Goal: Communication & Community: Answer question/provide support

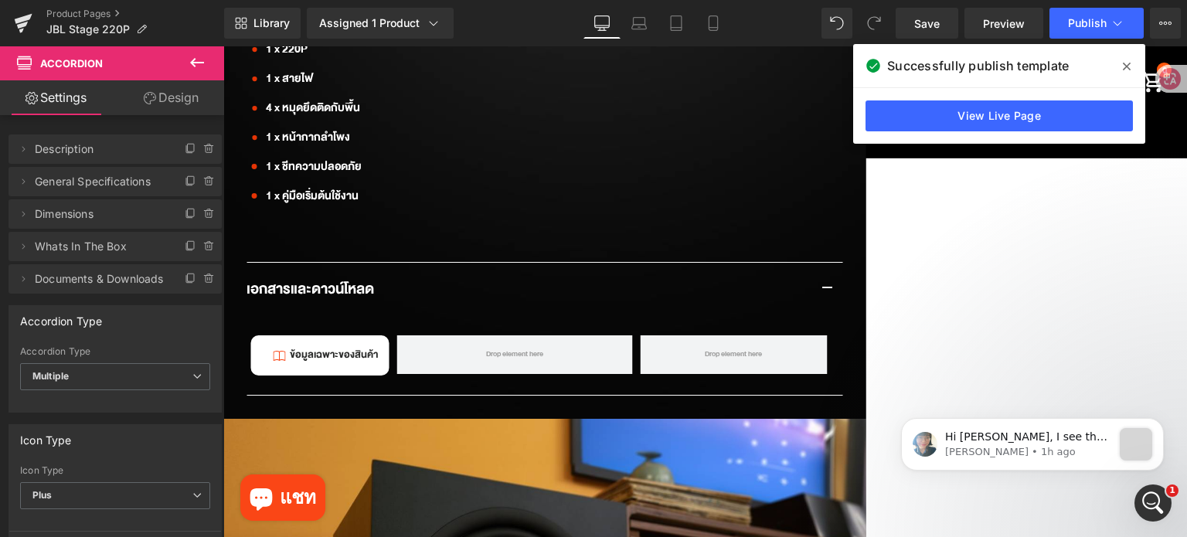
scroll to position [1932, 0]
click at [1144, 505] on icon "Open Intercom Messenger" at bounding box center [1151, 501] width 26 height 26
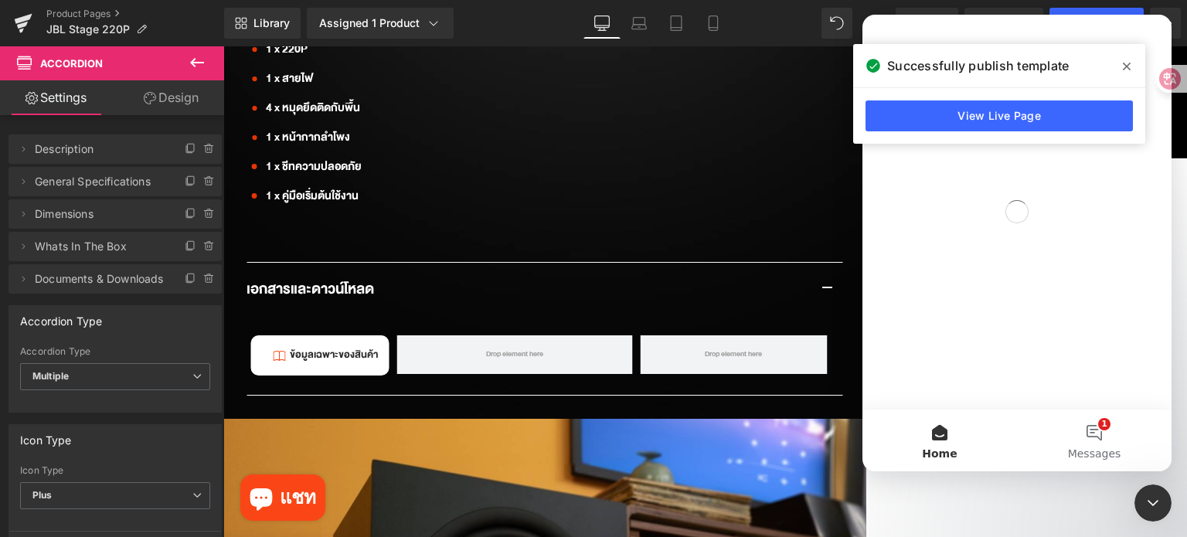
scroll to position [0, 0]
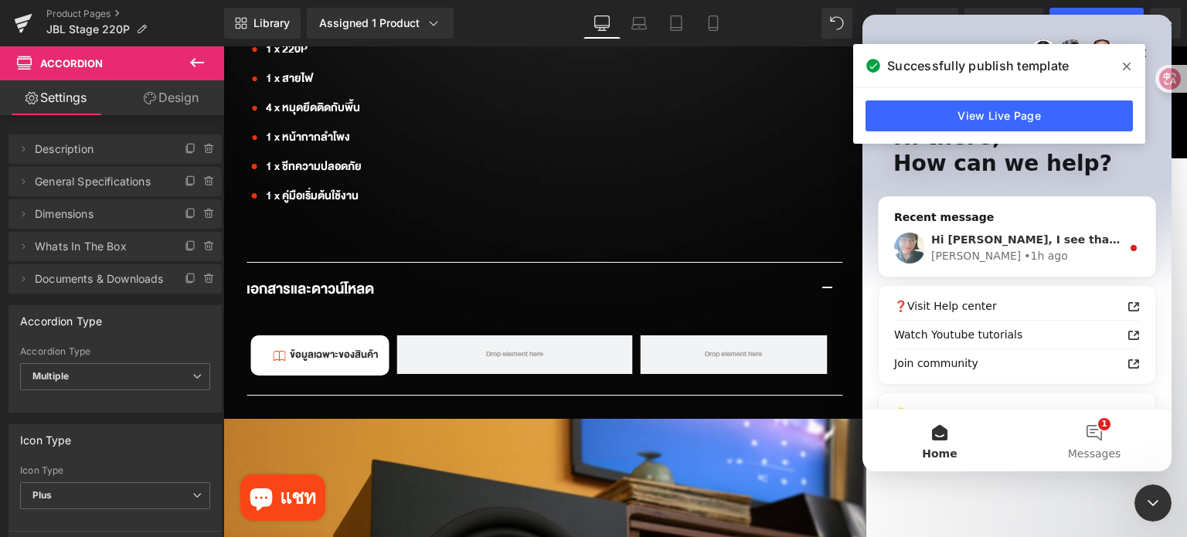
click at [1029, 248] on div "[PERSON_NAME] • 1h ago" at bounding box center [1026, 256] width 190 height 16
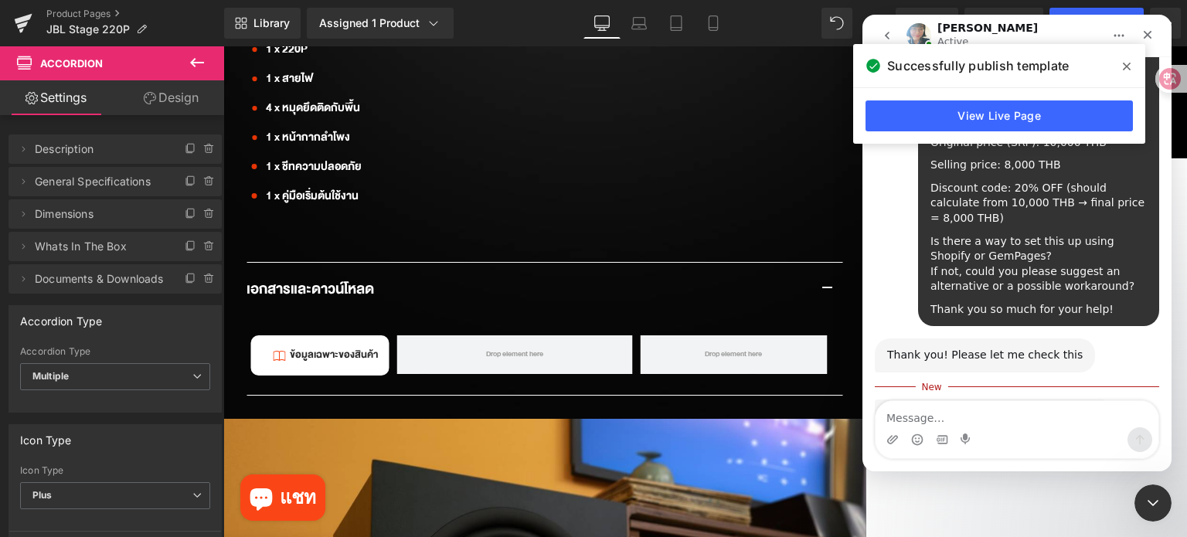
scroll to position [1440, 0]
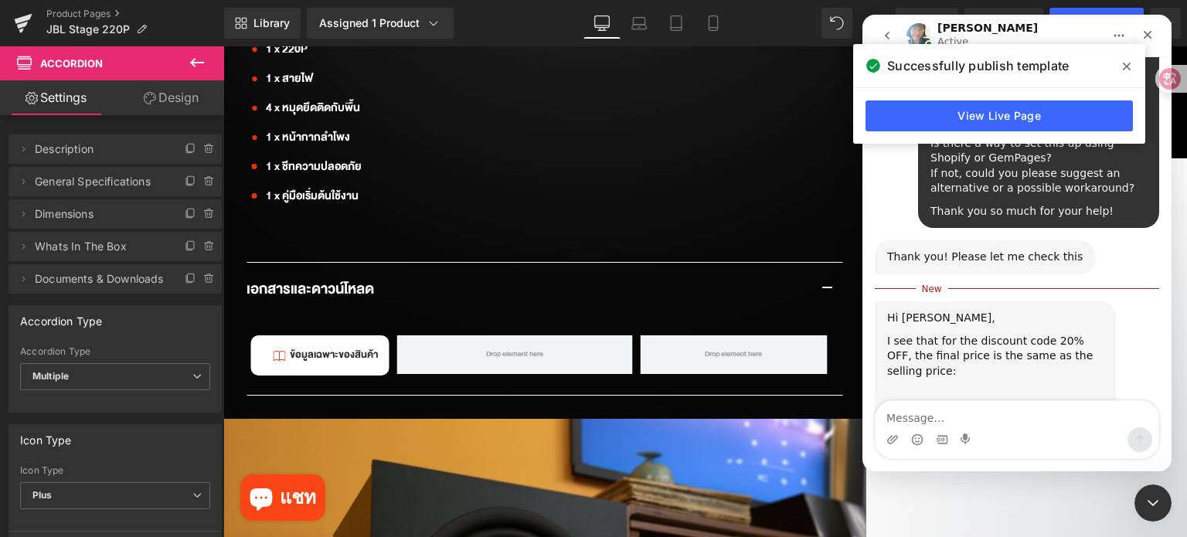
click at [1120, 70] on span at bounding box center [1126, 66] width 25 height 25
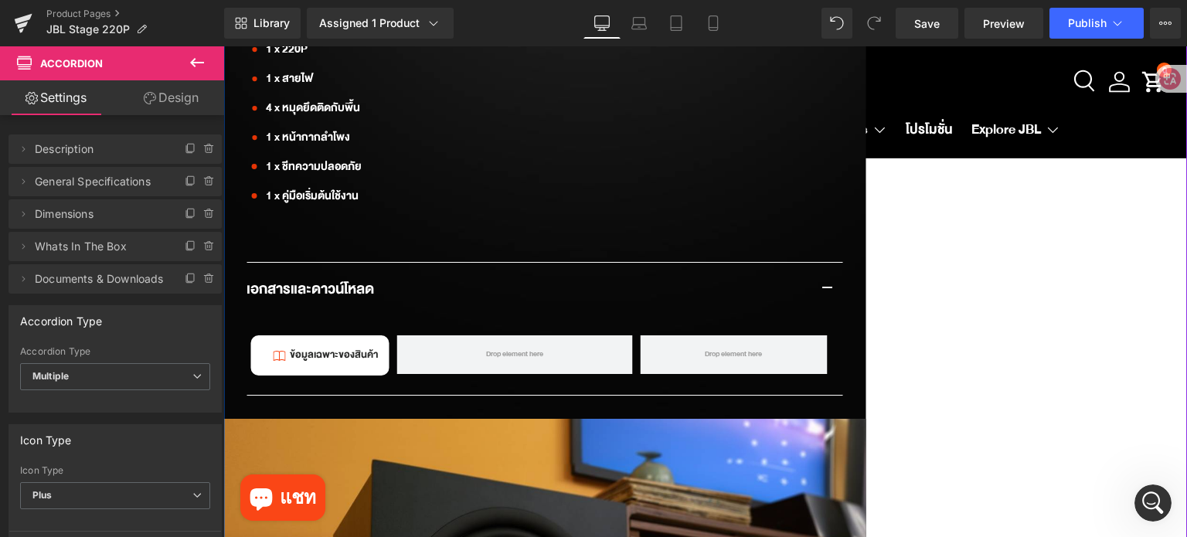
scroll to position [1418, 0]
click at [1139, 505] on icon "Open Intercom Messenger" at bounding box center [1151, 501] width 26 height 26
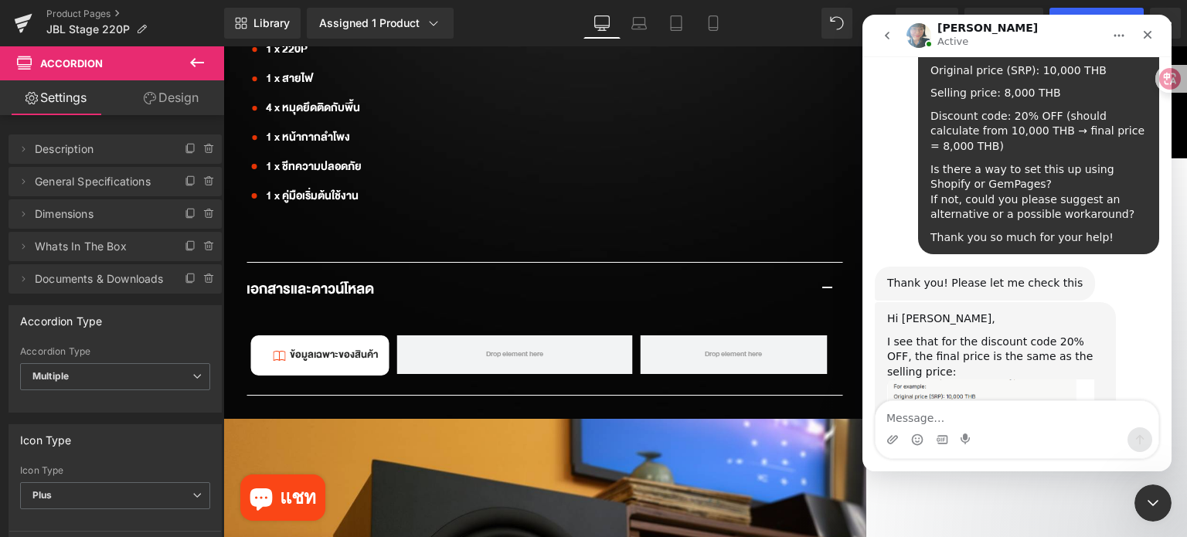
scroll to position [1419, 0]
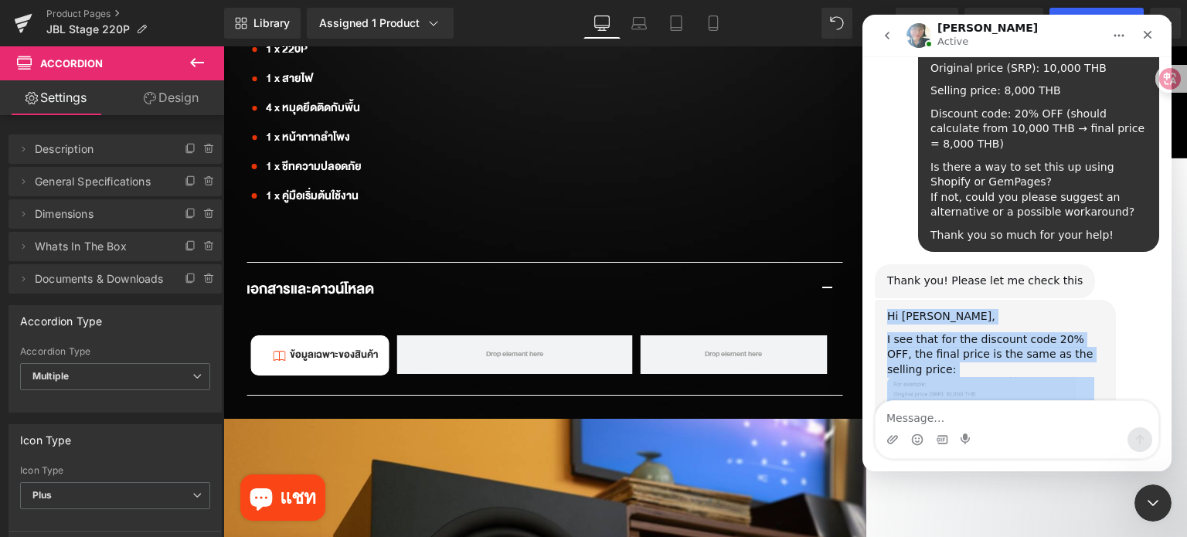
drag, startPoint x: 885, startPoint y: 166, endPoint x: 1026, endPoint y: 376, distance: 252.7
click at [1026, 376] on div "Hi [PERSON_NAME], I see that for the discount code 20% OFF, the final price is …" at bounding box center [1017, 434] width 284 height 269
copy div "Hi [PERSON_NAME], I see that for the discount code 20% OFF, the final price is …"
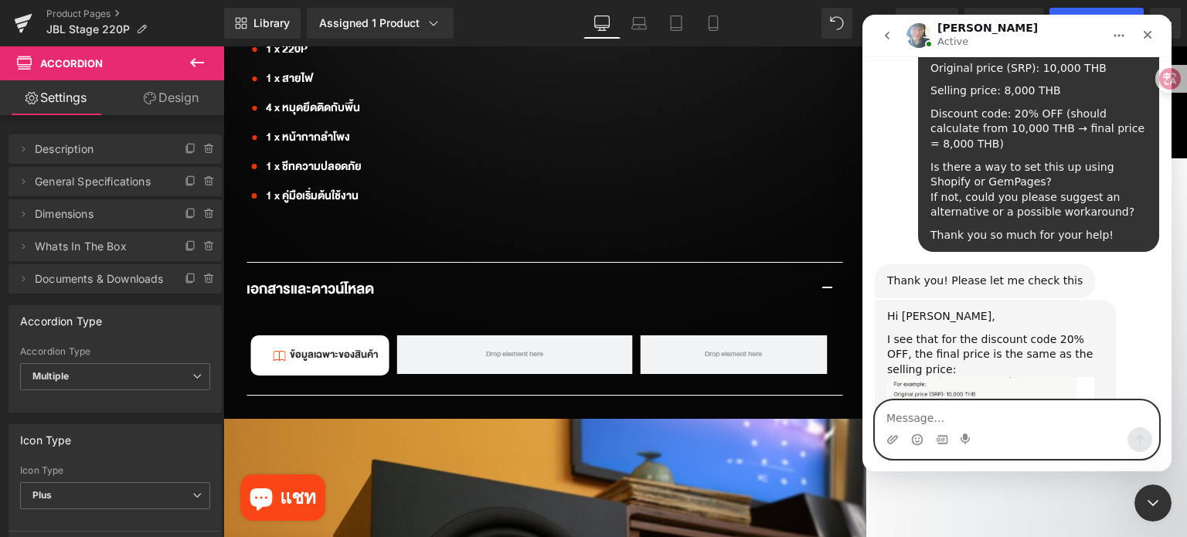
click at [1008, 413] on textarea "Message…" at bounding box center [1017, 414] width 283 height 26
click at [954, 421] on textarea "Message…" at bounding box center [1017, 414] width 283 height 26
paste textarea "Let’s say I have a product with the following prices: Original price (SRP): 10,…"
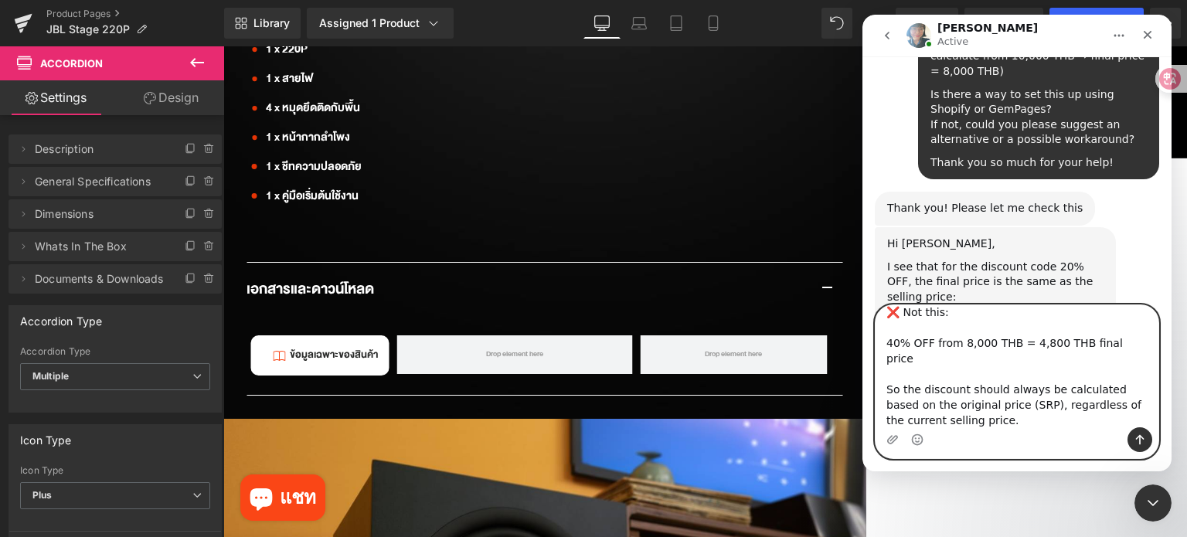
scroll to position [1515, 0]
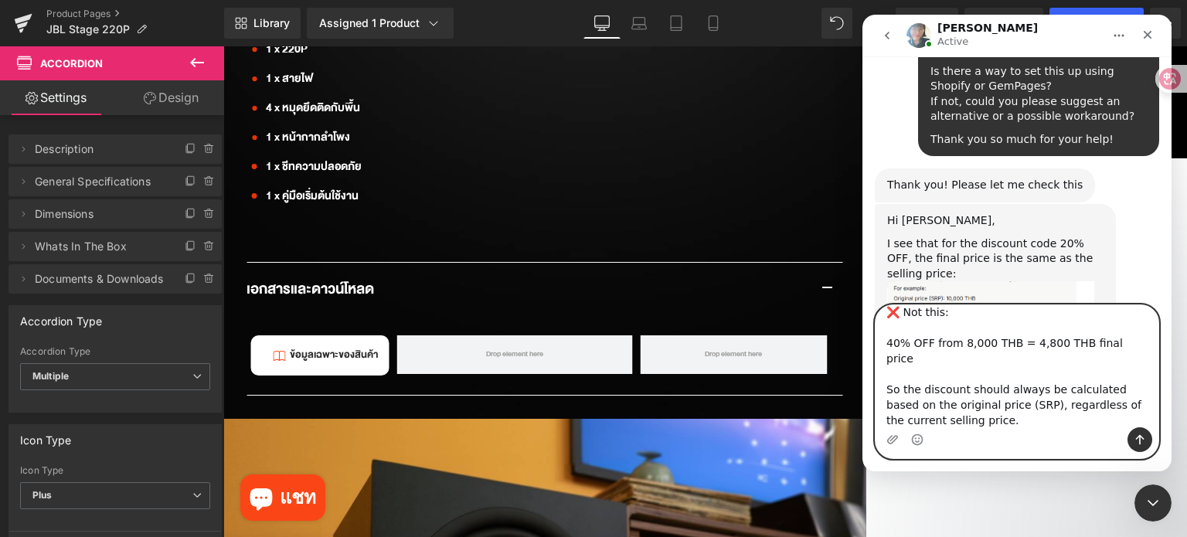
type textarea "Let’s say I have a product with the following prices: Original price (SRP): 10,…"
click at [1015, 426] on textarea "Let’s say I have a product with the following prices: Original price (SRP): 10,…" at bounding box center [1017, 366] width 283 height 122
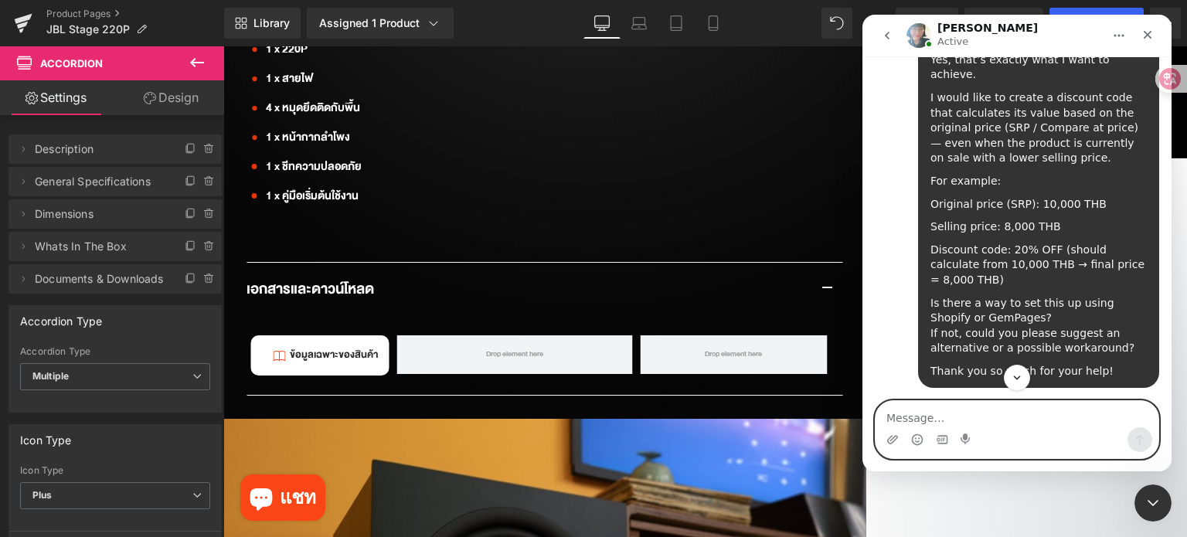
scroll to position [1280, 0]
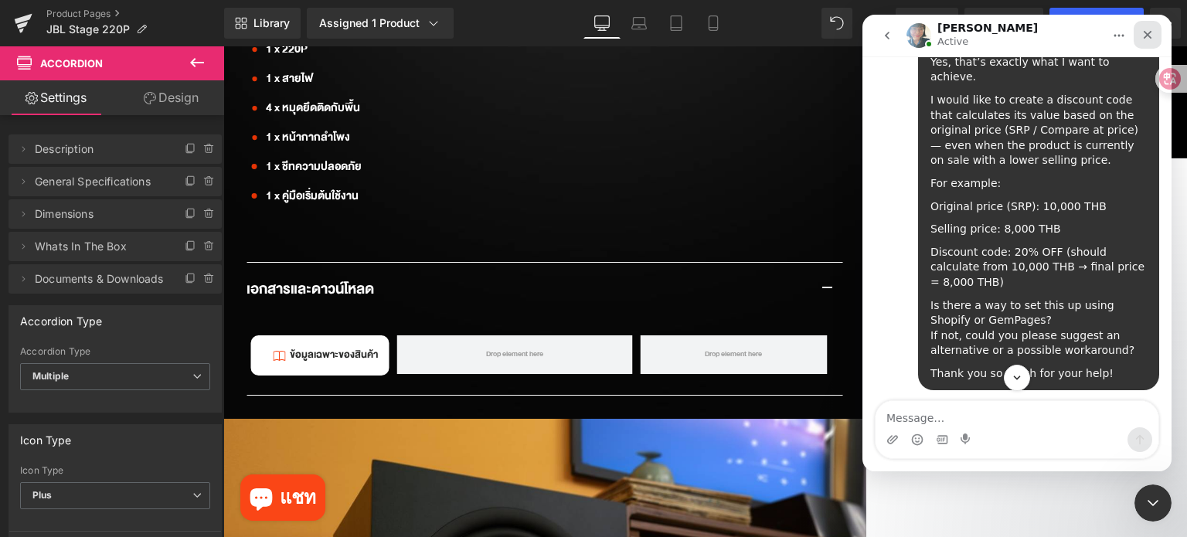
click at [1151, 38] on icon "Close" at bounding box center [1148, 35] width 9 height 9
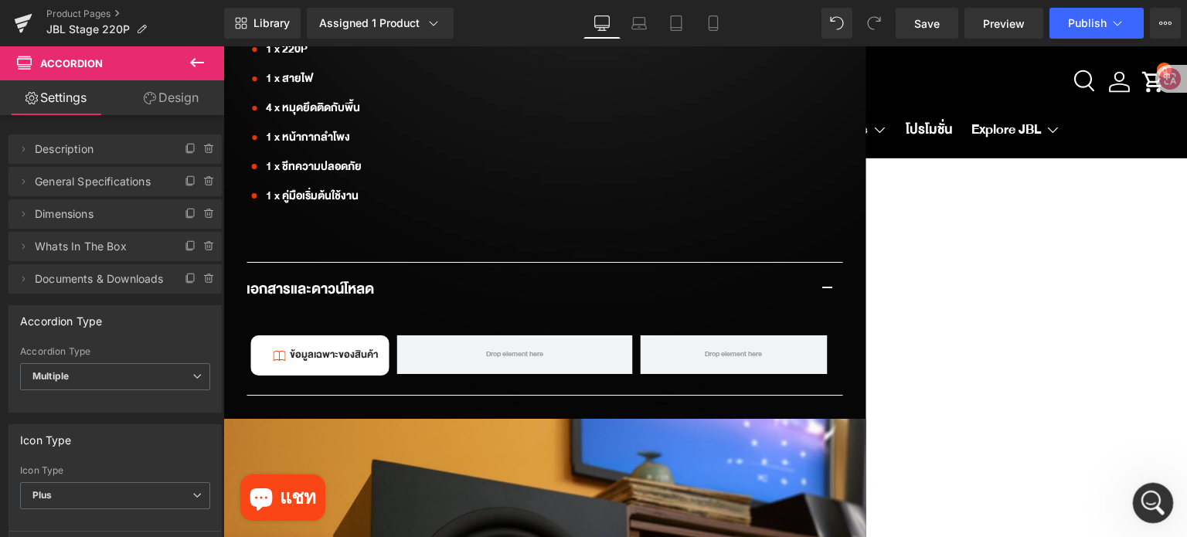
click at [1142, 498] on icon "Open Intercom Messenger" at bounding box center [1151, 501] width 26 height 26
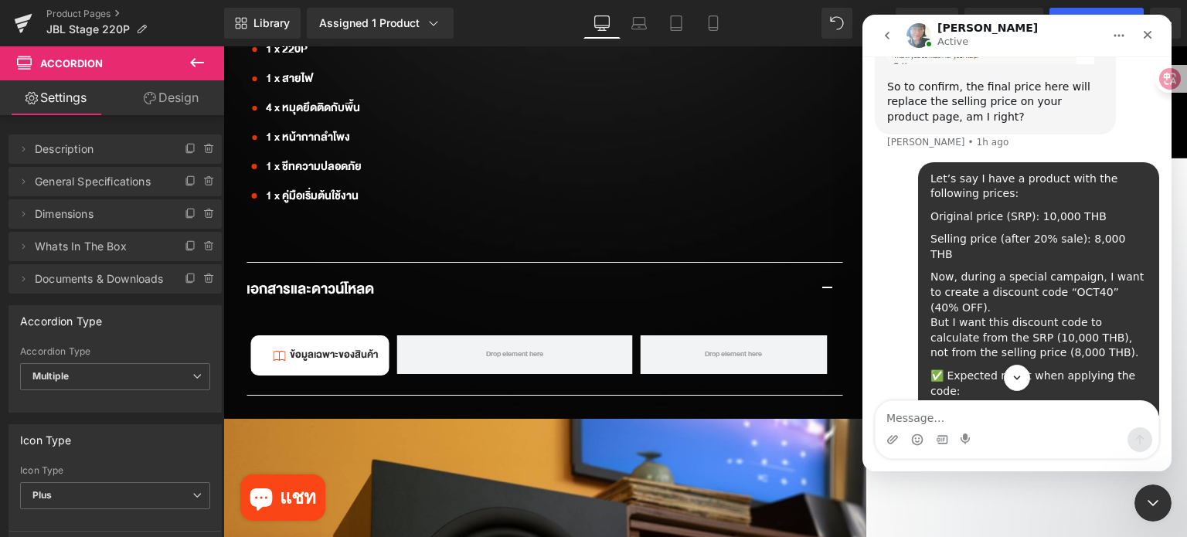
scroll to position [1821, 0]
click at [1144, 34] on icon "Close" at bounding box center [1147, 35] width 12 height 12
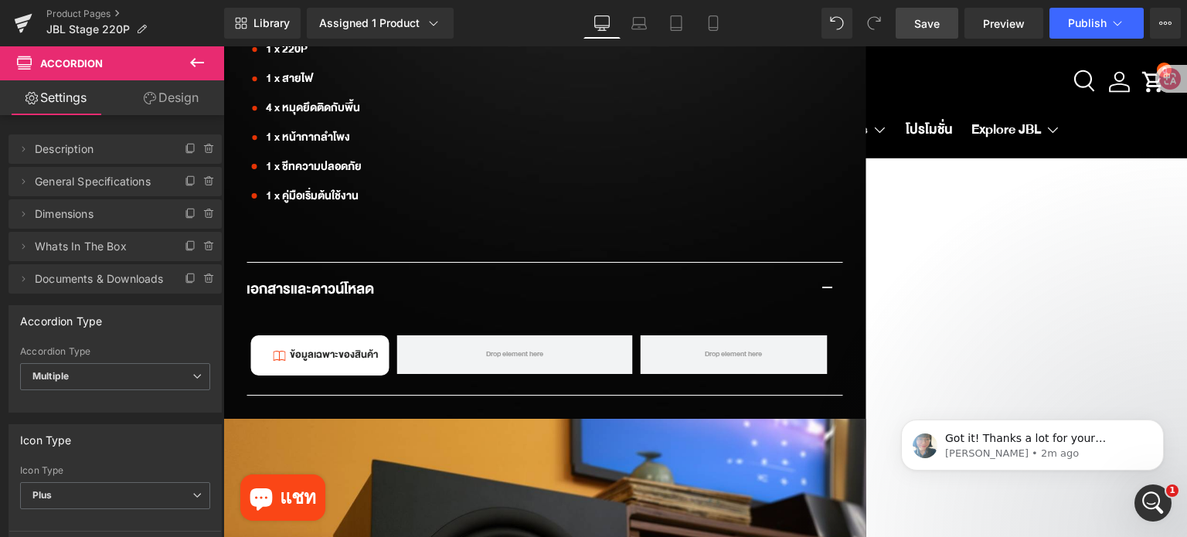
scroll to position [1959, 0]
click at [1157, 488] on div "Open Intercom Messenger" at bounding box center [1150, 500] width 51 height 51
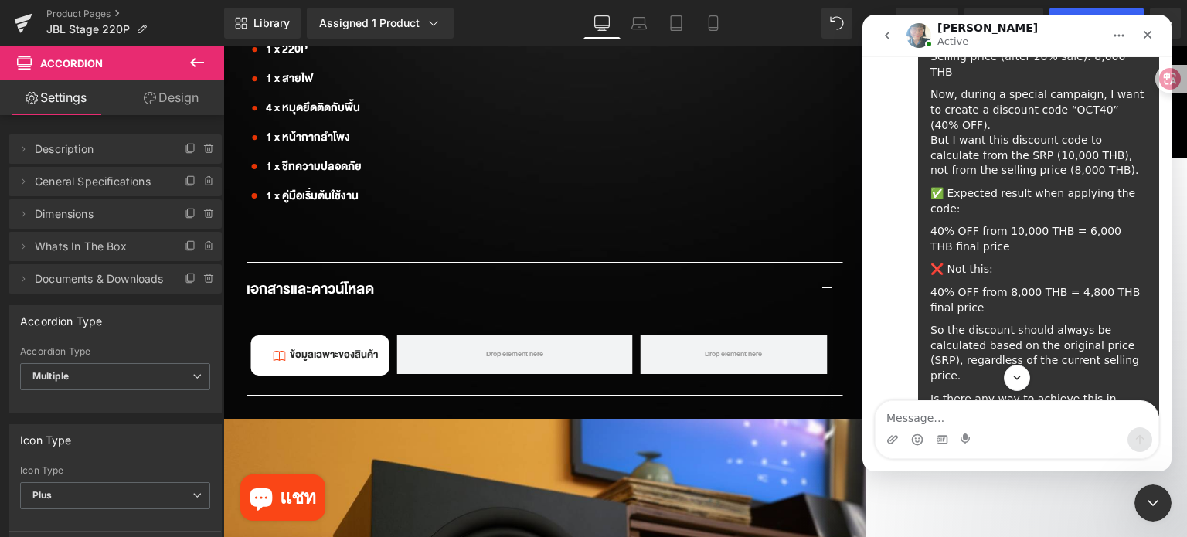
scroll to position [1984, 0]
drag, startPoint x: 921, startPoint y: 282, endPoint x: 885, endPoint y: 282, distance: 36.3
click at [885, 484] on div "Got it! Thanks a lot for your clarification. Please allow me to check this with…" at bounding box center [995, 546] width 241 height 125
copy div "Thanks"
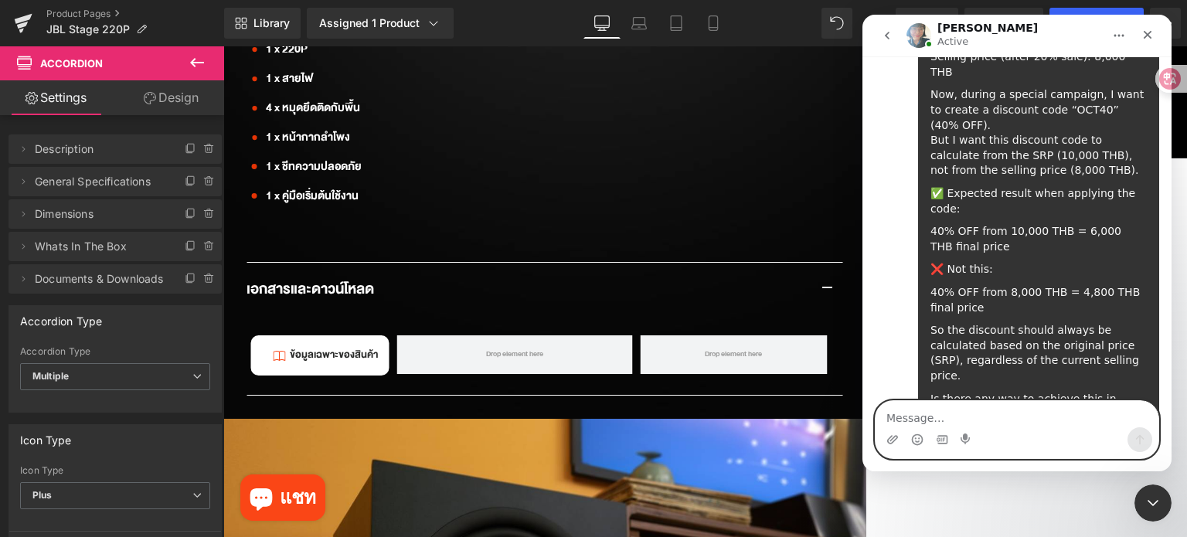
click at [971, 415] on textarea "Message…" at bounding box center [1017, 414] width 283 height 26
paste textarea "Thanks"
click at [916, 444] on circle "Emoji picker" at bounding box center [917, 439] width 10 height 10
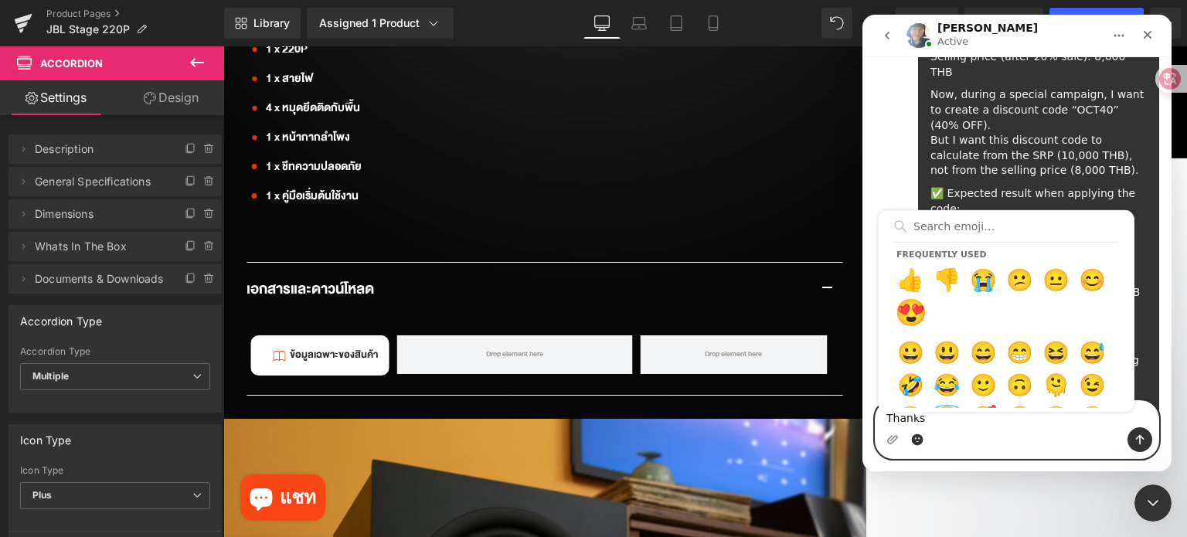
type textarea "Thanks 😍"
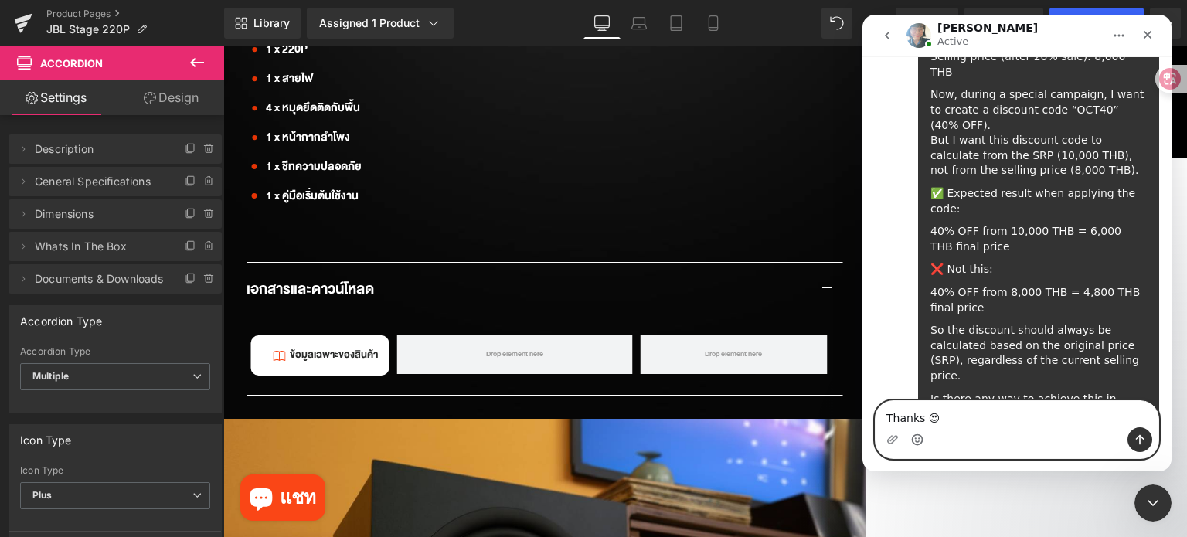
click at [955, 417] on textarea "Thanks 😍" at bounding box center [1017, 414] width 283 height 26
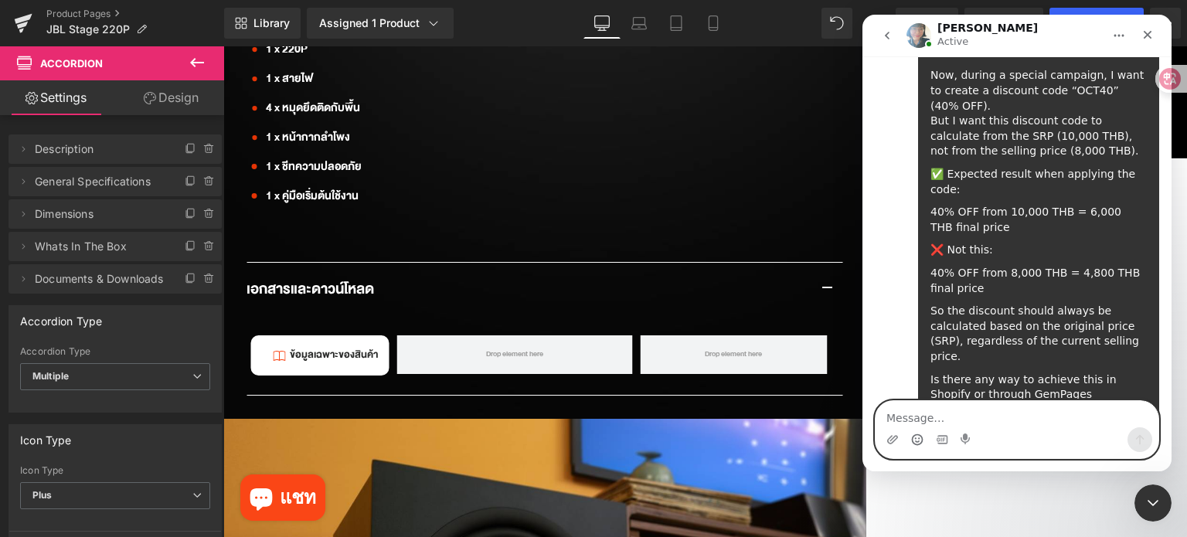
scroll to position [2005, 0]
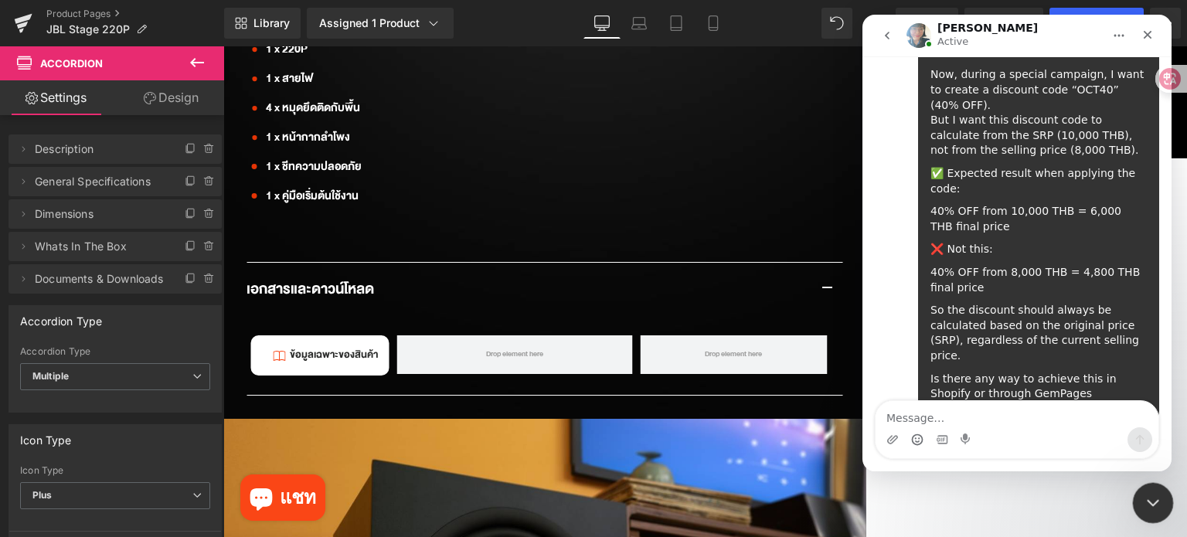
drag, startPoint x: 1148, startPoint y: 504, endPoint x: 2009, endPoint y: 939, distance: 964.5
click at [1147, 505] on icon "Close Intercom Messenger" at bounding box center [1150, 500] width 19 height 19
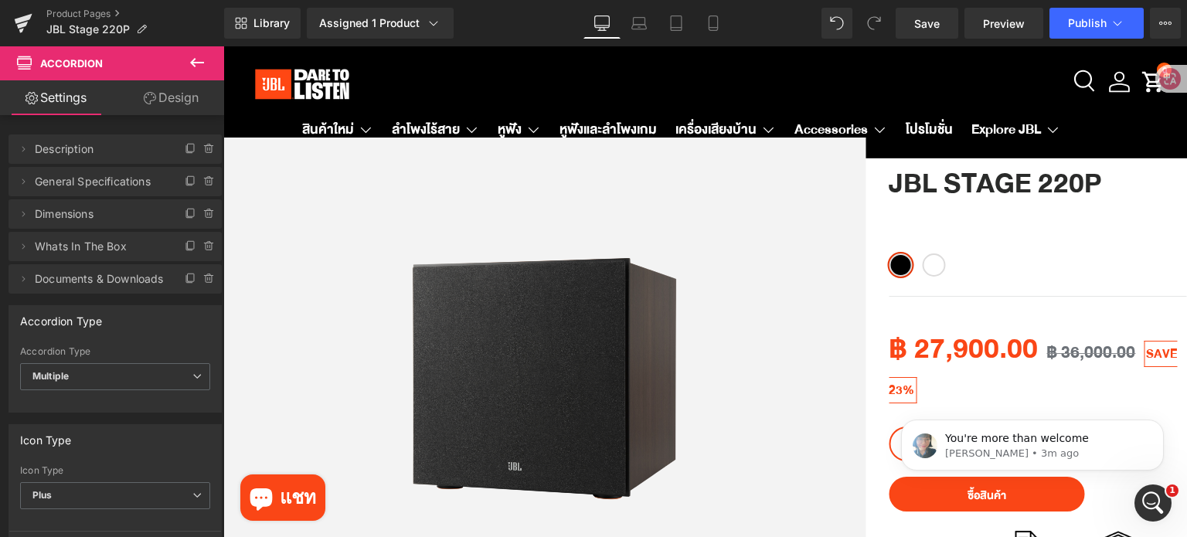
scroll to position [2051, 0]
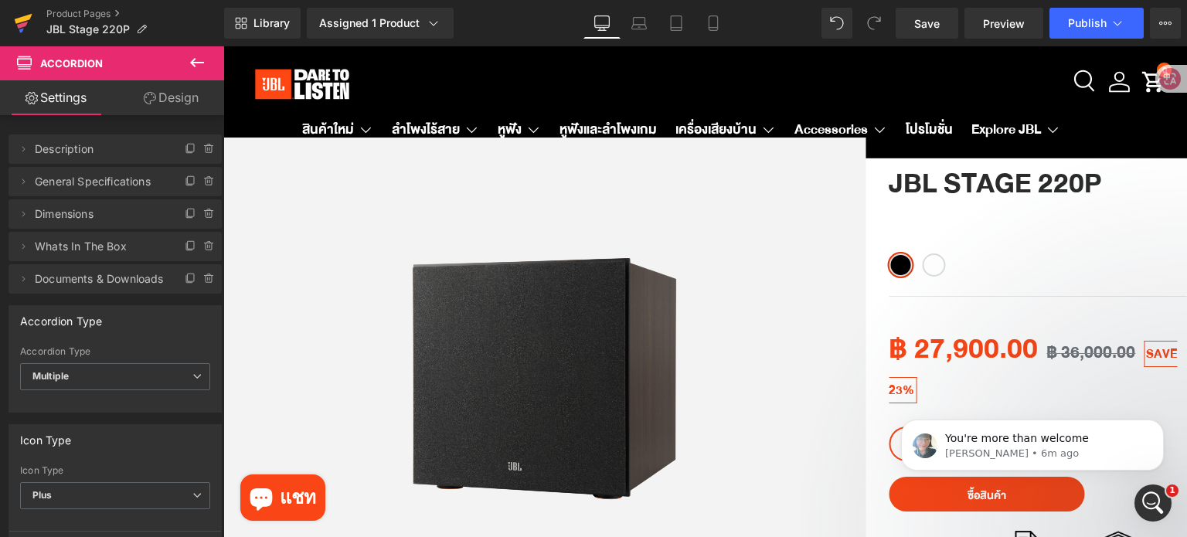
click at [15, 25] on icon at bounding box center [23, 23] width 19 height 39
